Goal: Use online tool/utility: Utilize a website feature to perform a specific function

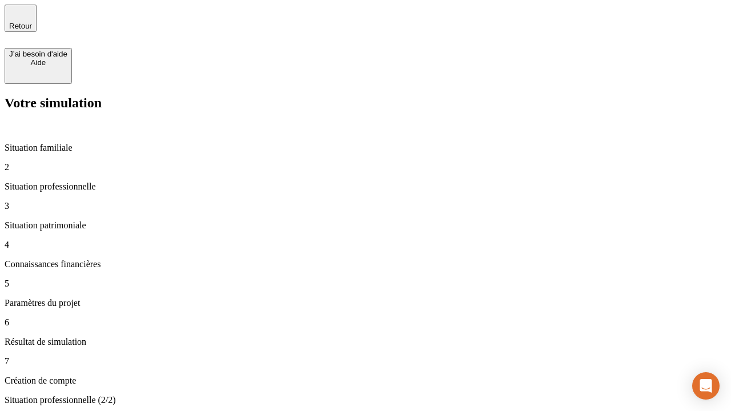
type input "30 000"
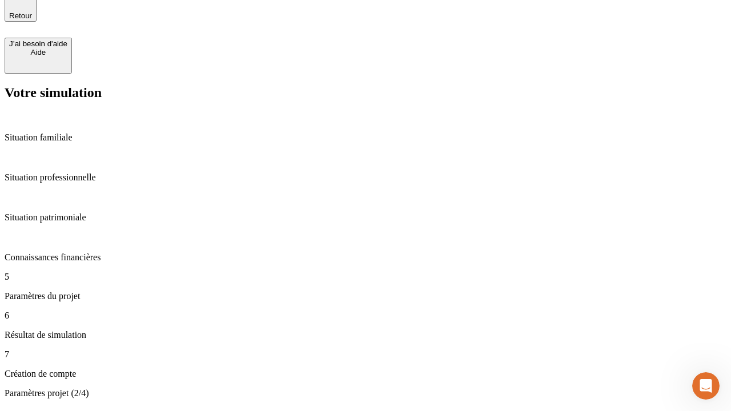
type input "25"
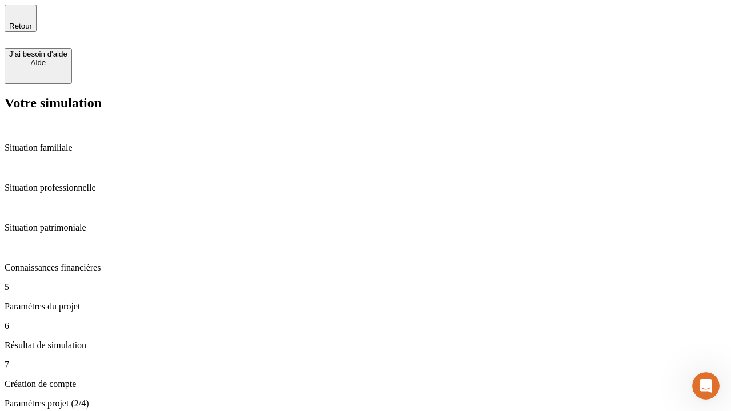
type input "1 000"
type input "640"
